Goal: Navigation & Orientation: Find specific page/section

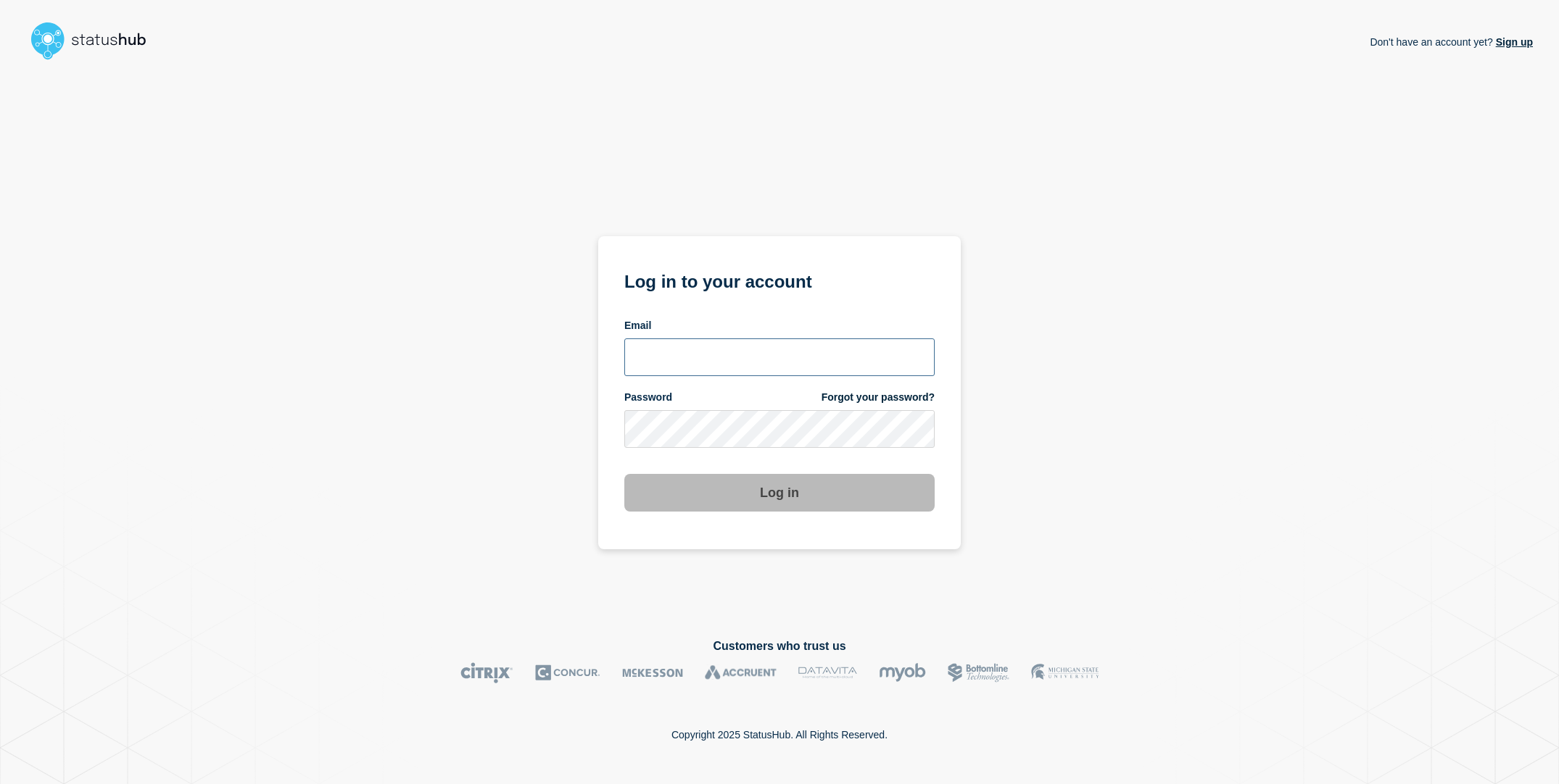
type input "[EMAIL_ADDRESS][DOMAIN_NAME]"
click at [481, 428] on div "Don't have an account yet? Sign up Log in to your account Email [EMAIL_ADDRESS]…" at bounding box center [780, 340] width 1507 height 549
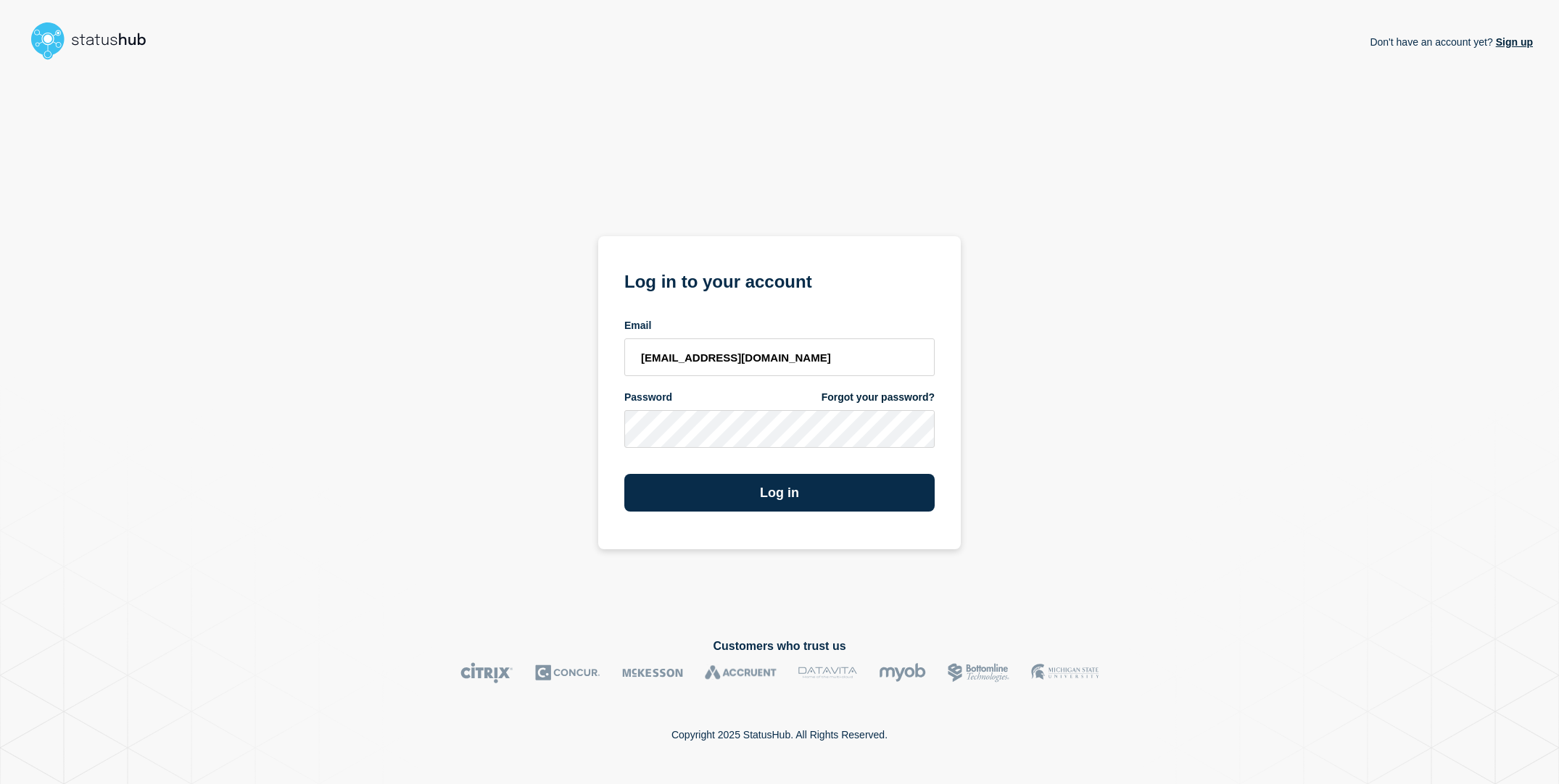
click at [753, 513] on section "Log in to your account Email [EMAIL_ADDRESS][DOMAIN_NAME] Password Forgot your …" at bounding box center [780, 393] width 363 height 313
click at [689, 484] on button "Log in" at bounding box center [780, 493] width 310 height 38
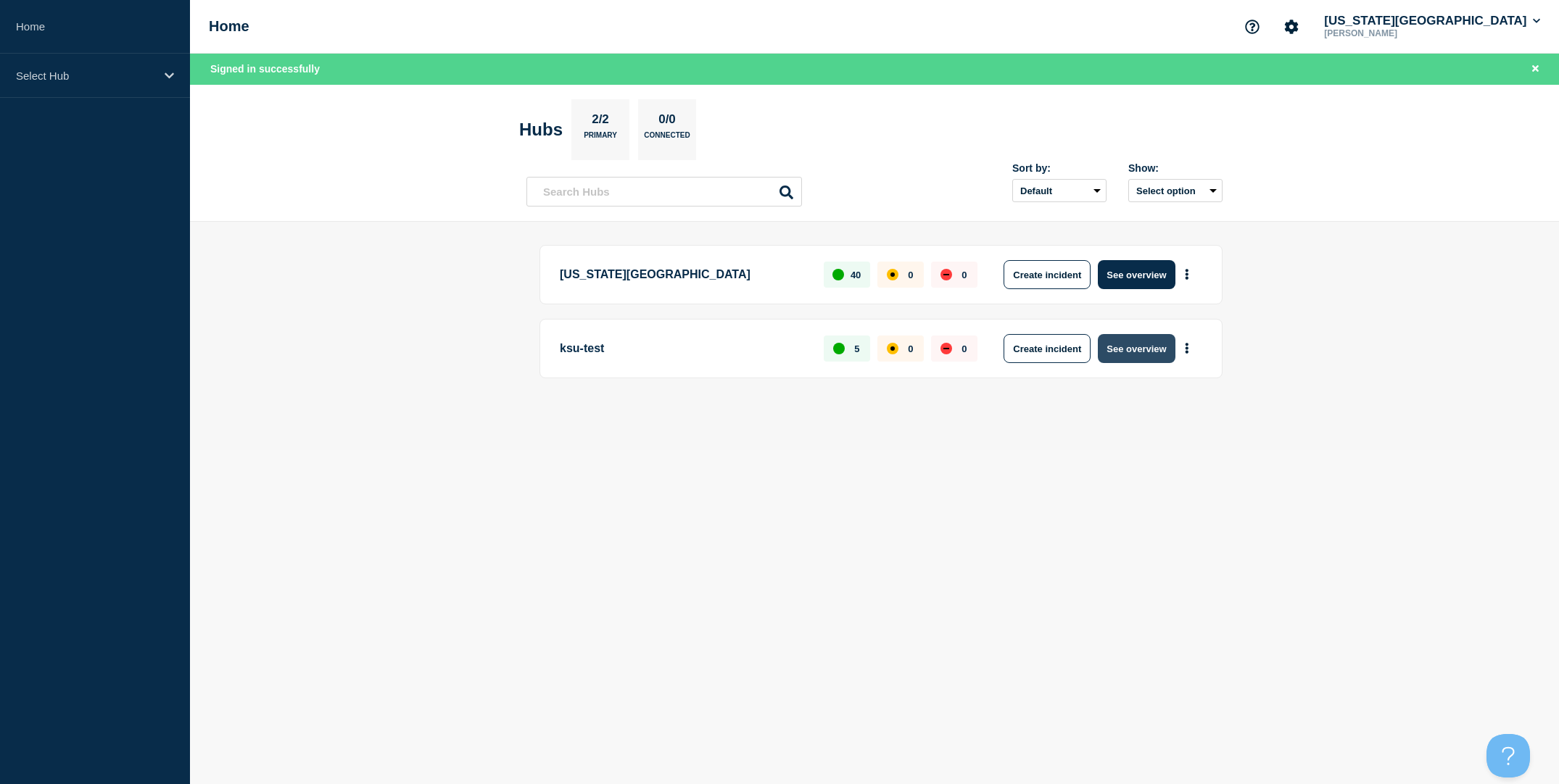
click at [1147, 348] on button "See overview" at bounding box center [1136, 348] width 77 height 29
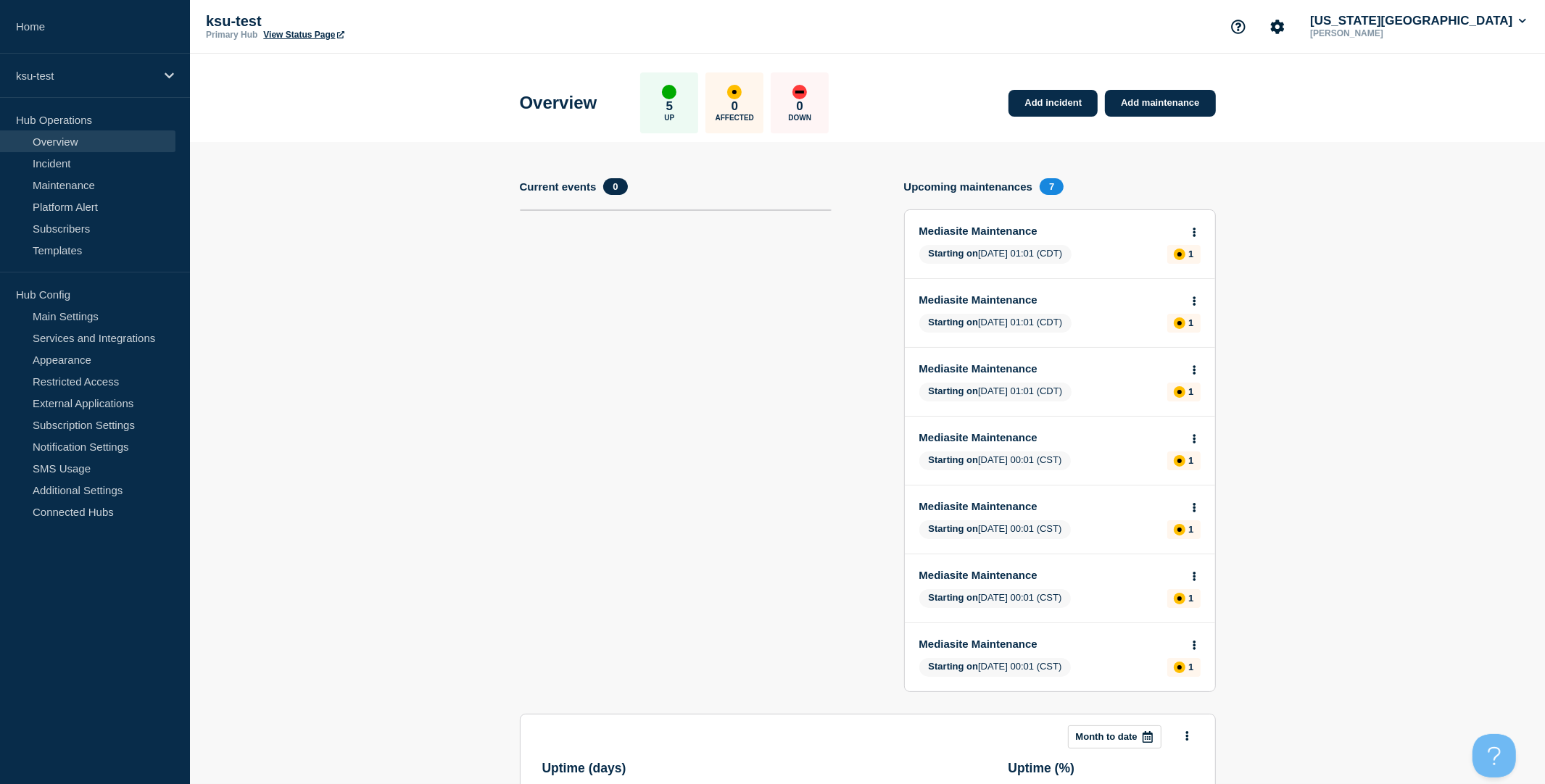
click at [297, 37] on link "View Status Page" at bounding box center [303, 34] width 80 height 10
